Goal: Information Seeking & Learning: Learn about a topic

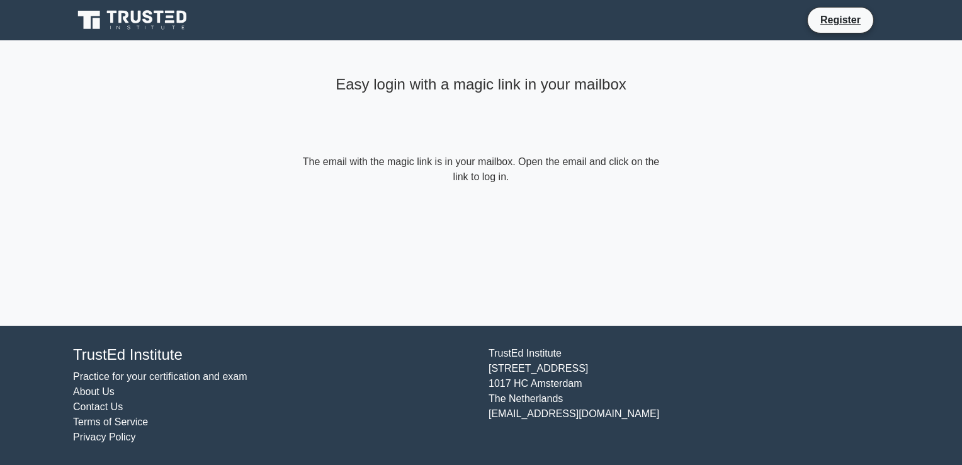
click at [132, 13] on icon at bounding box center [137, 17] width 10 height 13
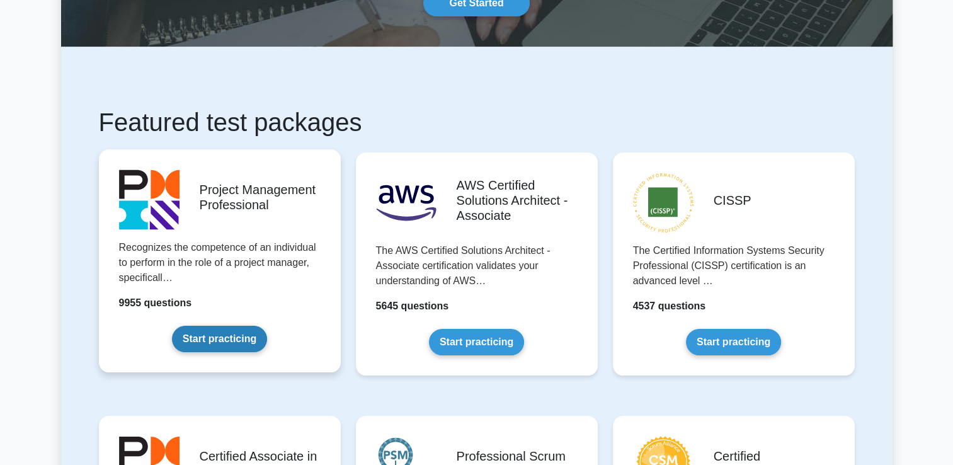
scroll to position [315, 0]
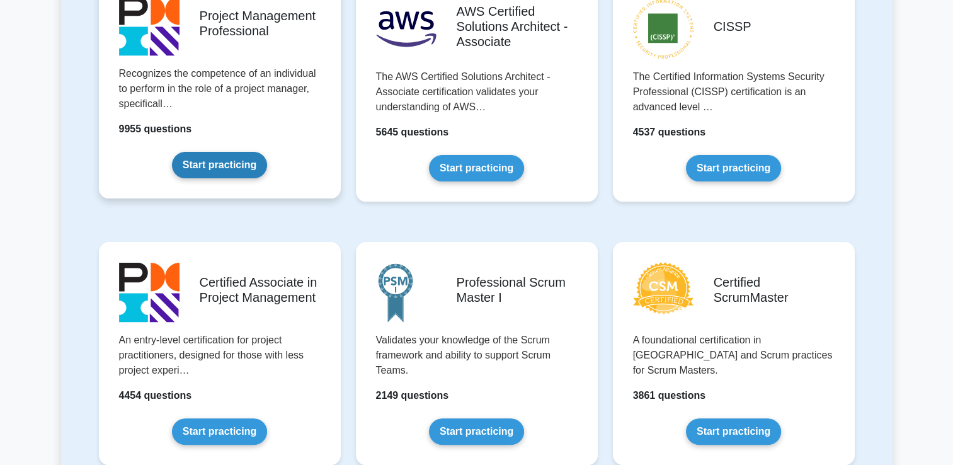
click at [232, 168] on link "Start practicing" at bounding box center [219, 165] width 95 height 26
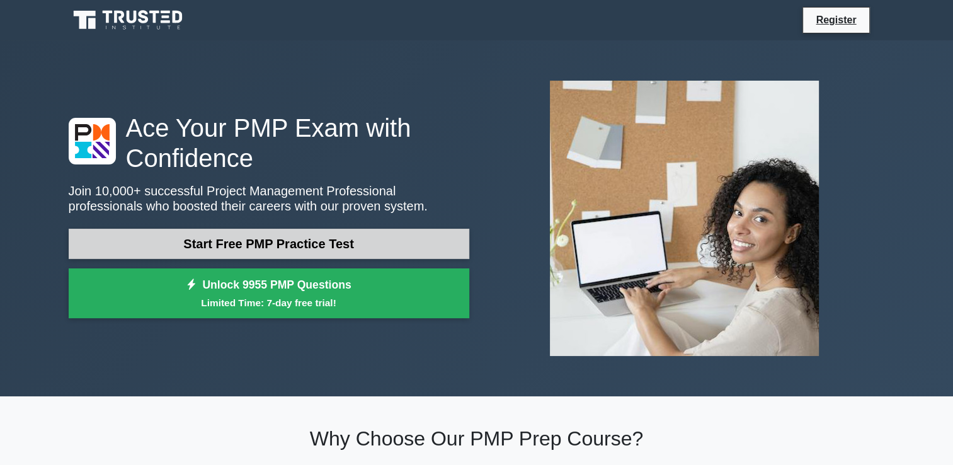
click at [280, 244] on link "Start Free PMP Practice Test" at bounding box center [269, 244] width 400 height 30
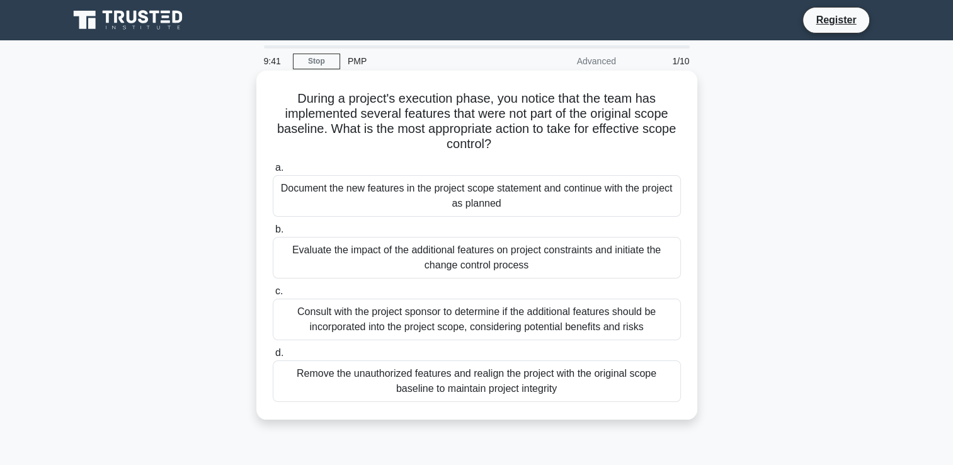
click at [363, 262] on div "Evaluate the impact of the additional features on project constraints and initi…" at bounding box center [477, 258] width 408 height 42
click at [273, 234] on input "b. Evaluate the impact of the additional features on project constraints and in…" at bounding box center [273, 229] width 0 height 8
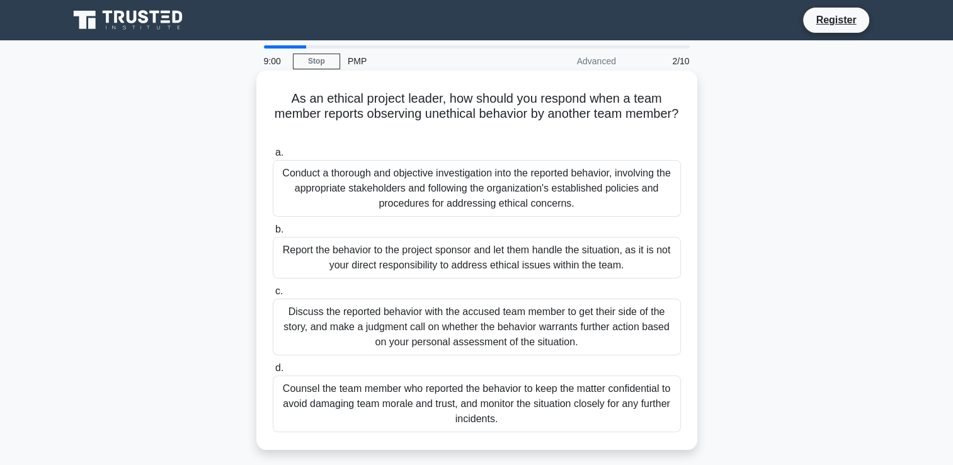
click at [348, 179] on div "Conduct a thorough and objective investigation into the reported behavior, invo…" at bounding box center [477, 188] width 408 height 57
click at [273, 157] on input "a. Conduct a thorough and objective investigation into the reported behavior, i…" at bounding box center [273, 153] width 0 height 8
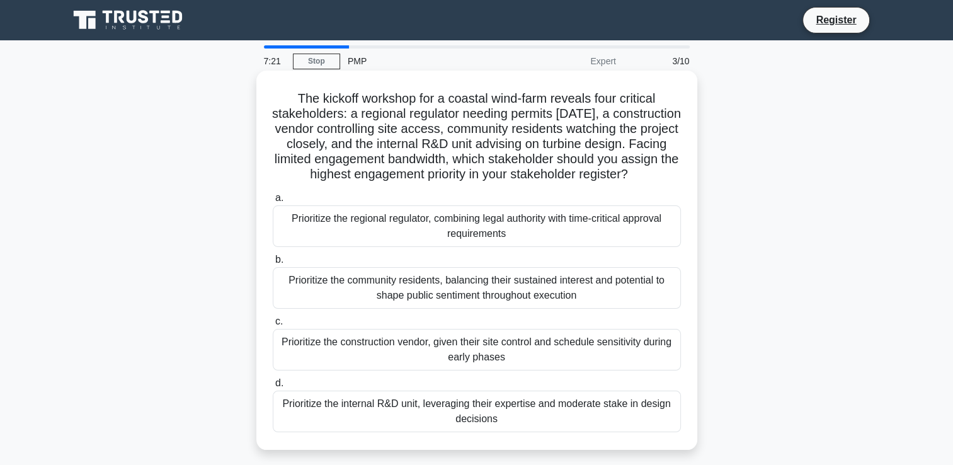
click at [448, 234] on div "Prioritize the regional regulator, combining legal authority with time-critical…" at bounding box center [477, 226] width 408 height 42
click at [273, 202] on input "a. Prioritize the regional regulator, combining legal authority with time-criti…" at bounding box center [273, 198] width 0 height 8
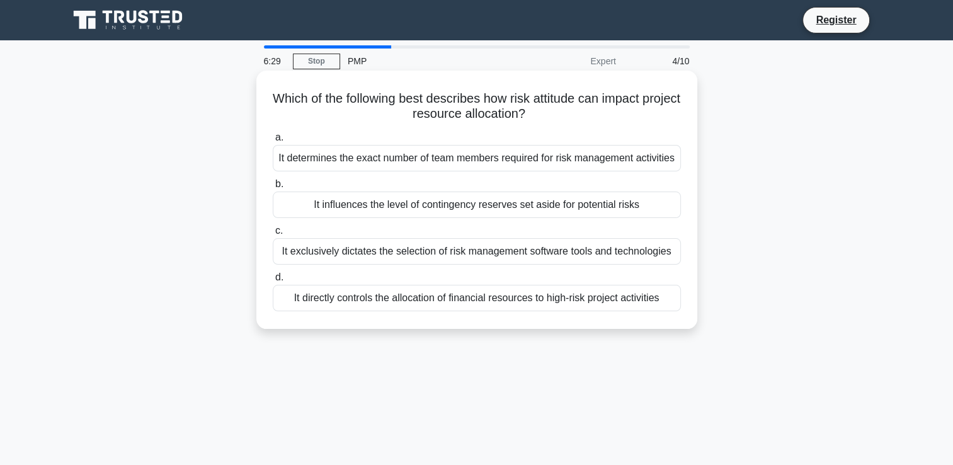
click at [360, 208] on div "It influences the level of contingency reserves set aside for potential risks" at bounding box center [477, 204] width 408 height 26
click at [273, 188] on input "b. It influences the level of contingency reserves set aside for potential risks" at bounding box center [273, 184] width 0 height 8
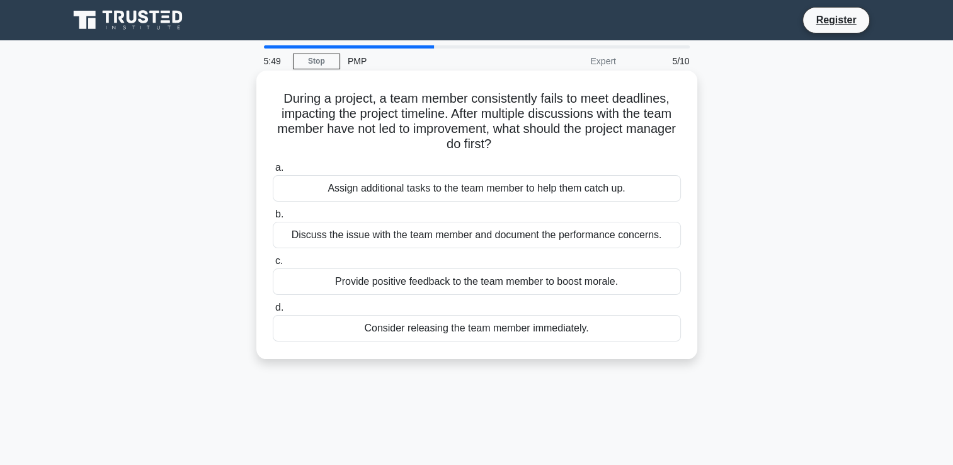
click at [373, 235] on div "Discuss the issue with the team member and document the performance concerns." at bounding box center [477, 235] width 408 height 26
click at [273, 218] on input "b. Discuss the issue with the team member and document the performance concerns." at bounding box center [273, 214] width 0 height 8
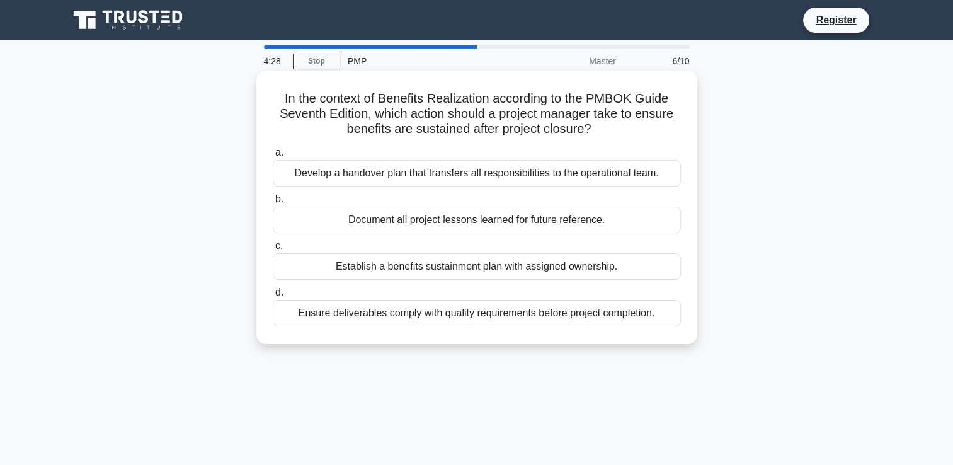
click at [471, 217] on div "Document all project lessons learned for future reference." at bounding box center [477, 219] width 408 height 26
click at [273, 203] on input "b. Document all project lessons learned for future reference." at bounding box center [273, 199] width 0 height 8
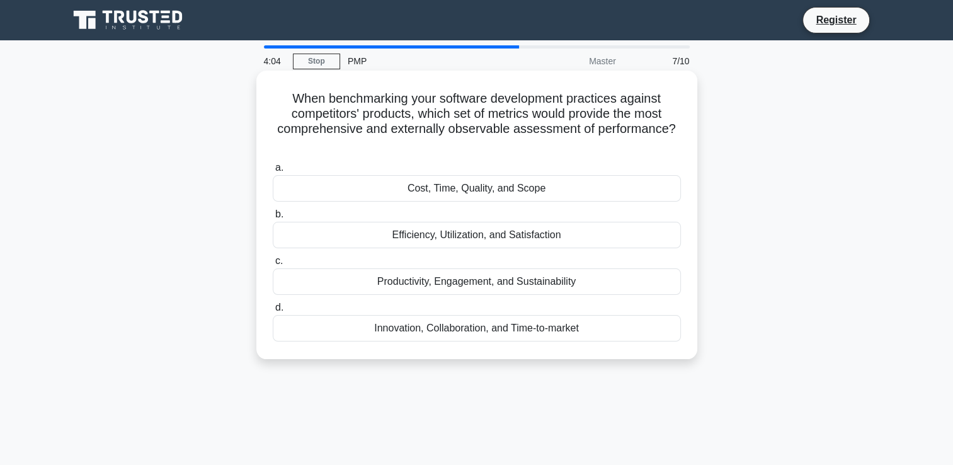
click at [492, 235] on div "Efficiency, Utilization, and Satisfaction" at bounding box center [477, 235] width 408 height 26
click at [273, 218] on input "b. Efficiency, Utilization, and Satisfaction" at bounding box center [273, 214] width 0 height 8
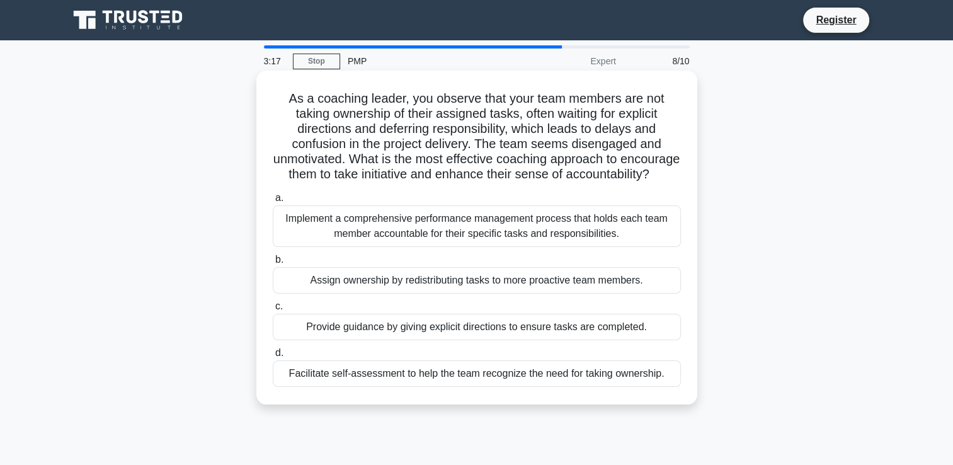
click at [359, 387] on div "Facilitate self-assessment to help the team recognize the need for taking owner…" at bounding box center [477, 373] width 408 height 26
click at [273, 357] on input "d. Facilitate self-assessment to help the team recognize the need for taking ow…" at bounding box center [273, 353] width 0 height 8
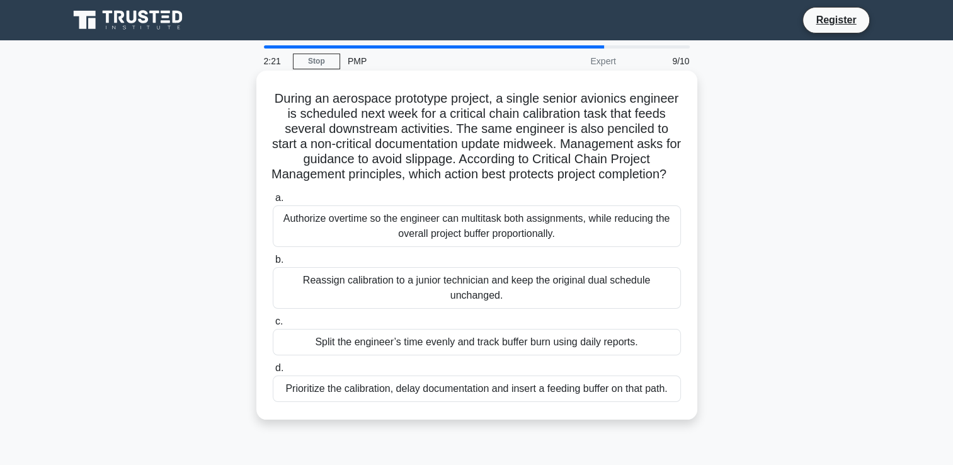
click at [365, 355] on div "Split the engineer’s time evenly and track buffer burn using daily reports." at bounding box center [477, 342] width 408 height 26
click at [273, 325] on input "c. Split the engineer’s time evenly and track buffer burn using daily reports." at bounding box center [273, 321] width 0 height 8
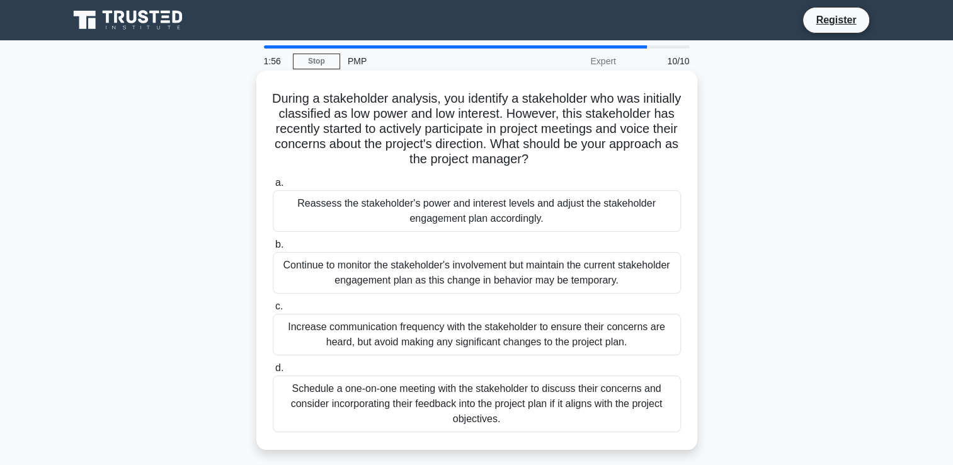
click at [408, 206] on div "Reassess the stakeholder's power and interest levels and adjust the stakeholder…" at bounding box center [477, 211] width 408 height 42
click at [273, 187] on input "a. Reassess the stakeholder's power and interest levels and adjust the stakehol…" at bounding box center [273, 183] width 0 height 8
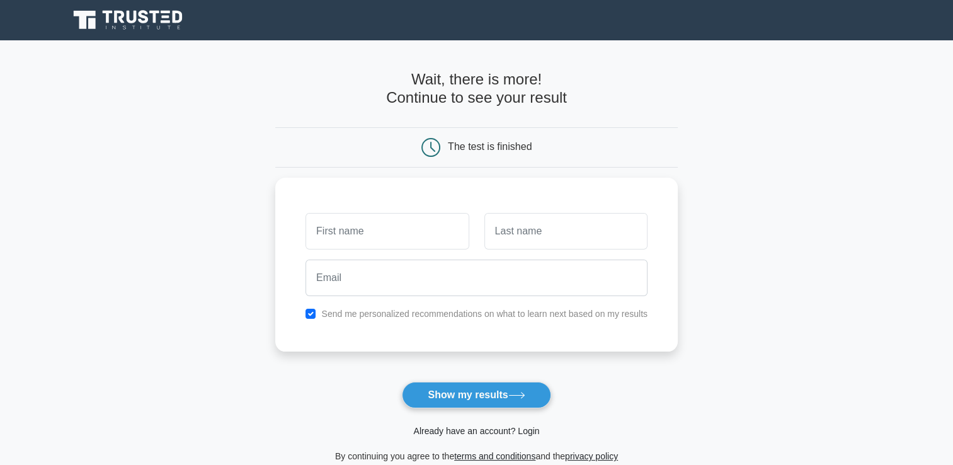
click at [471, 427] on link "Already have an account? Login" at bounding box center [476, 431] width 126 height 10
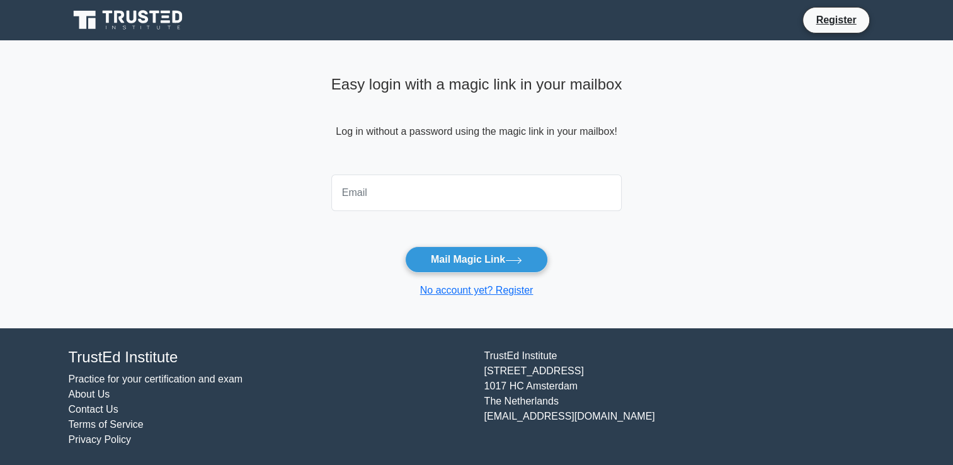
click at [420, 193] on input "email" at bounding box center [476, 192] width 291 height 37
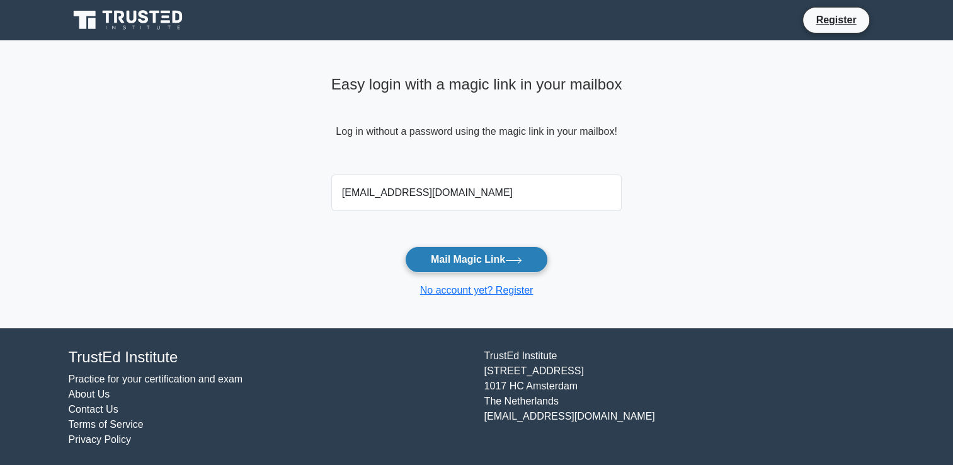
type input "[EMAIL_ADDRESS][DOMAIN_NAME]"
click at [446, 253] on button "Mail Magic Link" at bounding box center [476, 259] width 143 height 26
